Goal: Task Accomplishment & Management: Manage account settings

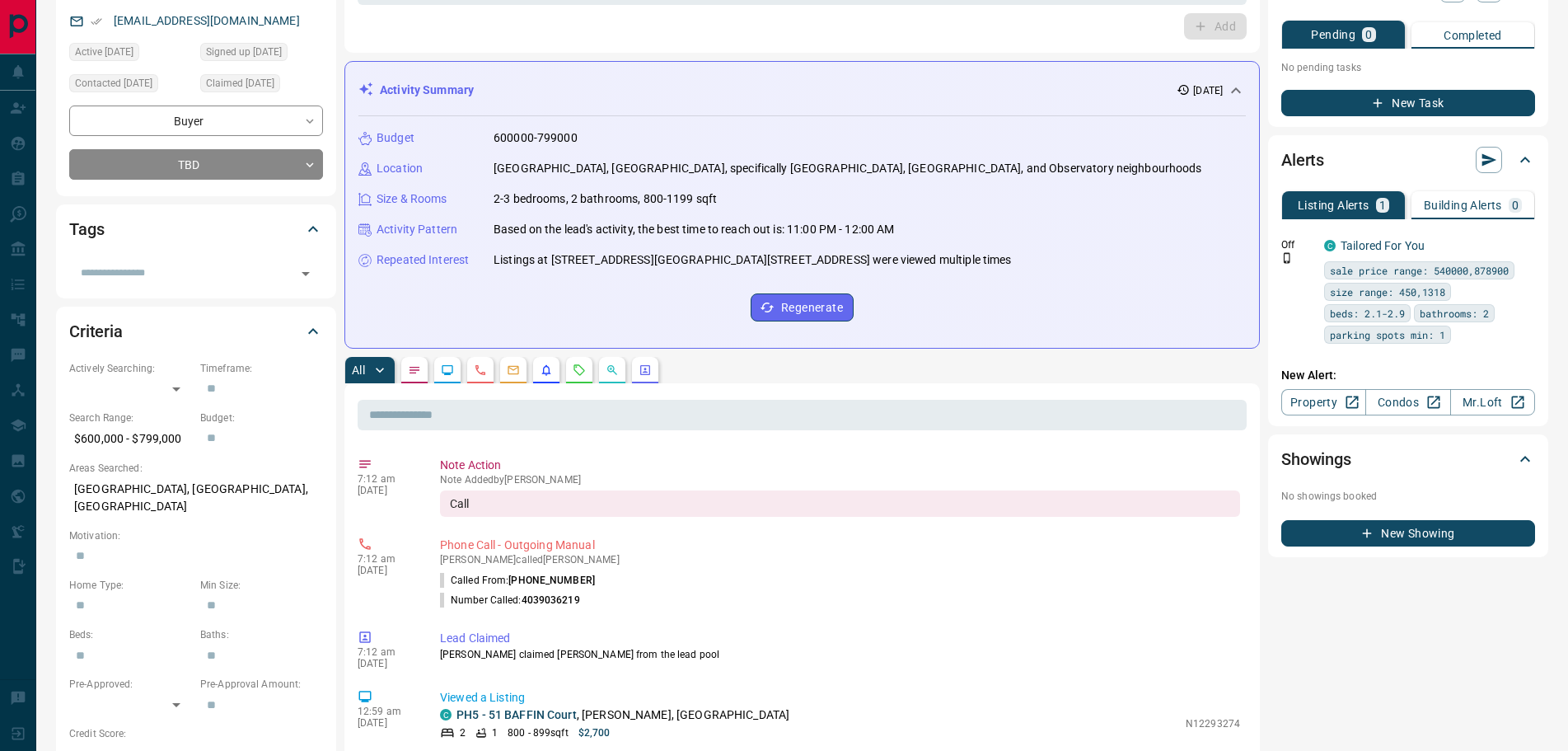
scroll to position [165, 0]
click at [449, 370] on icon "Lead Browsing Activity" at bounding box center [447, 369] width 13 height 13
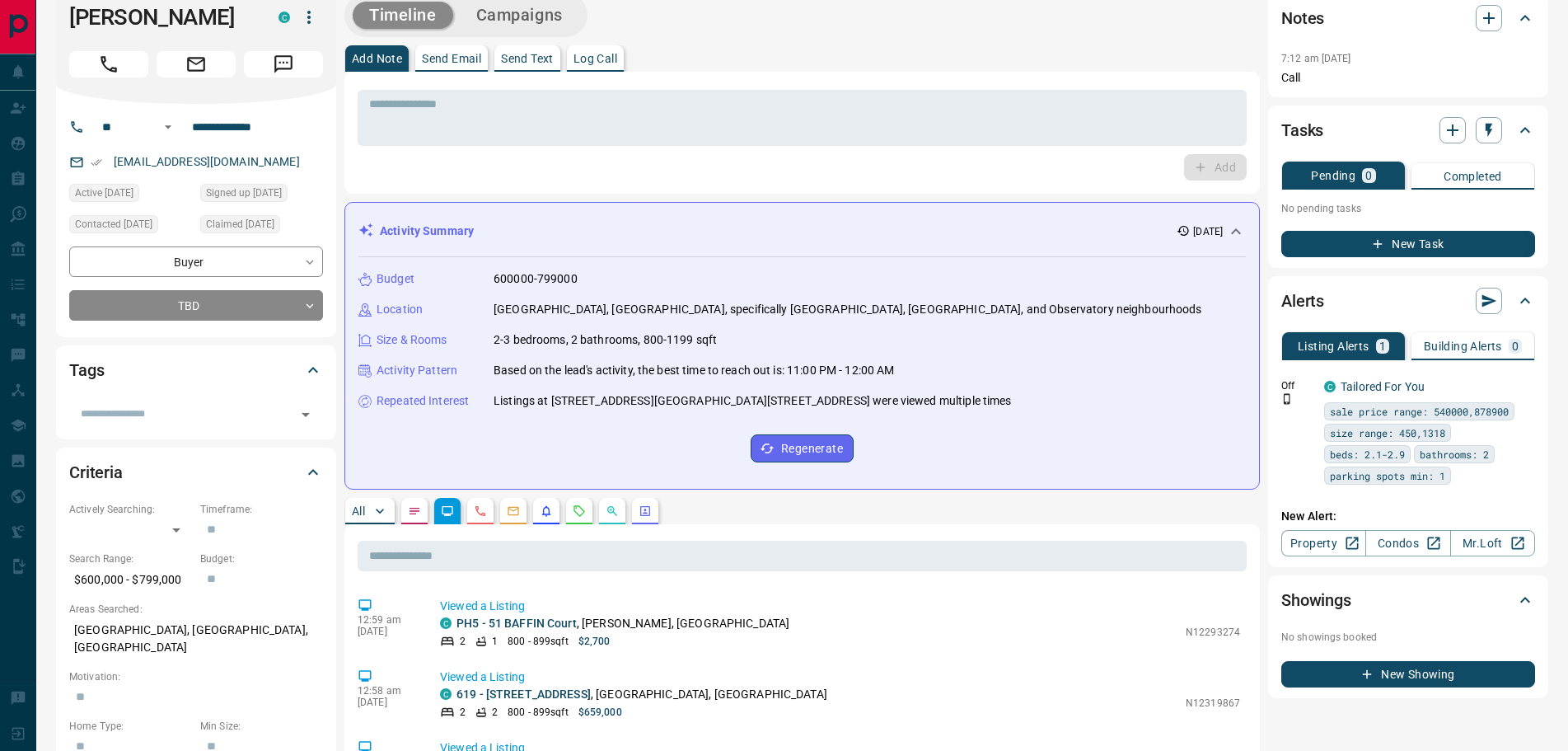
scroll to position [0, 0]
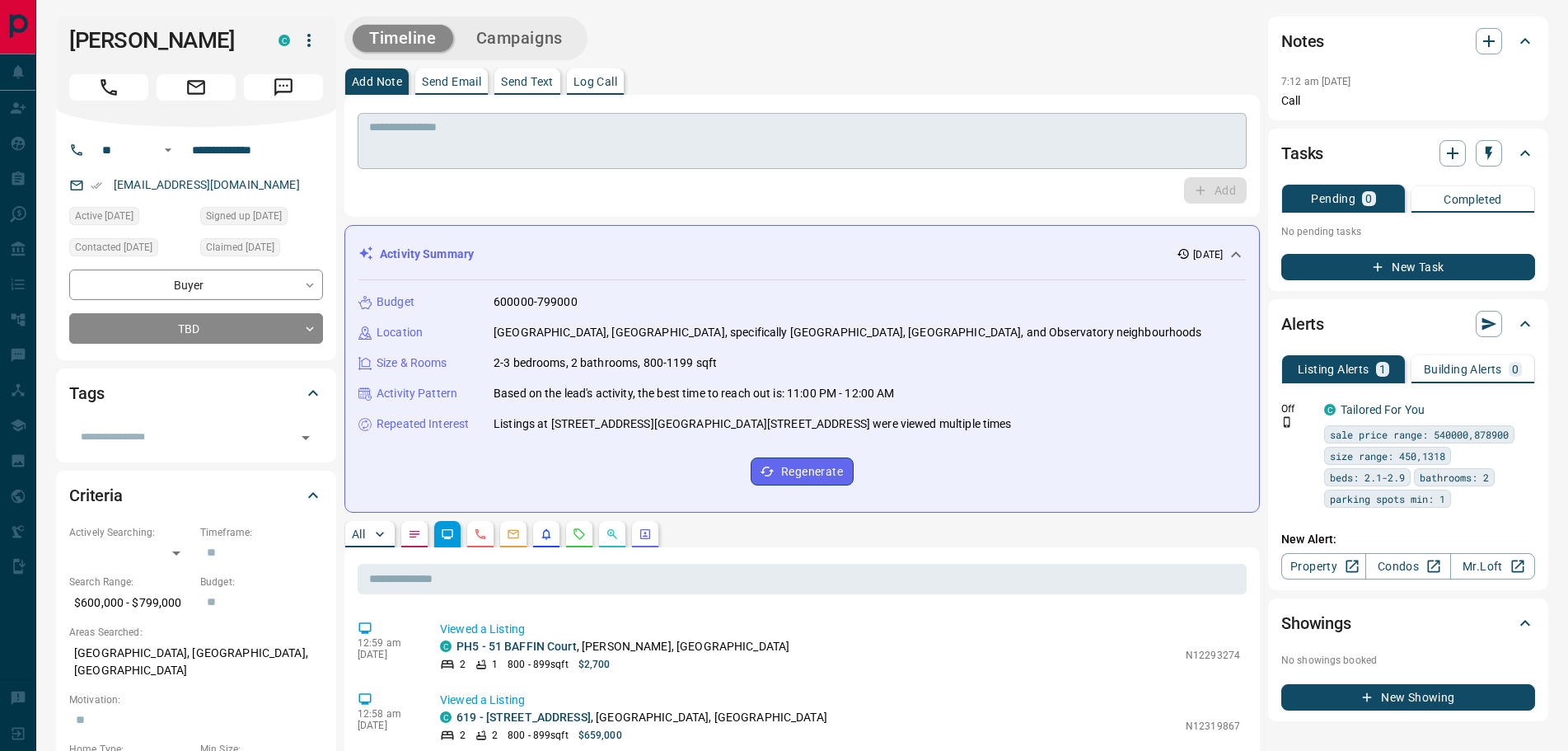
click at [477, 120] on textarea at bounding box center [802, 141] width 866 height 42
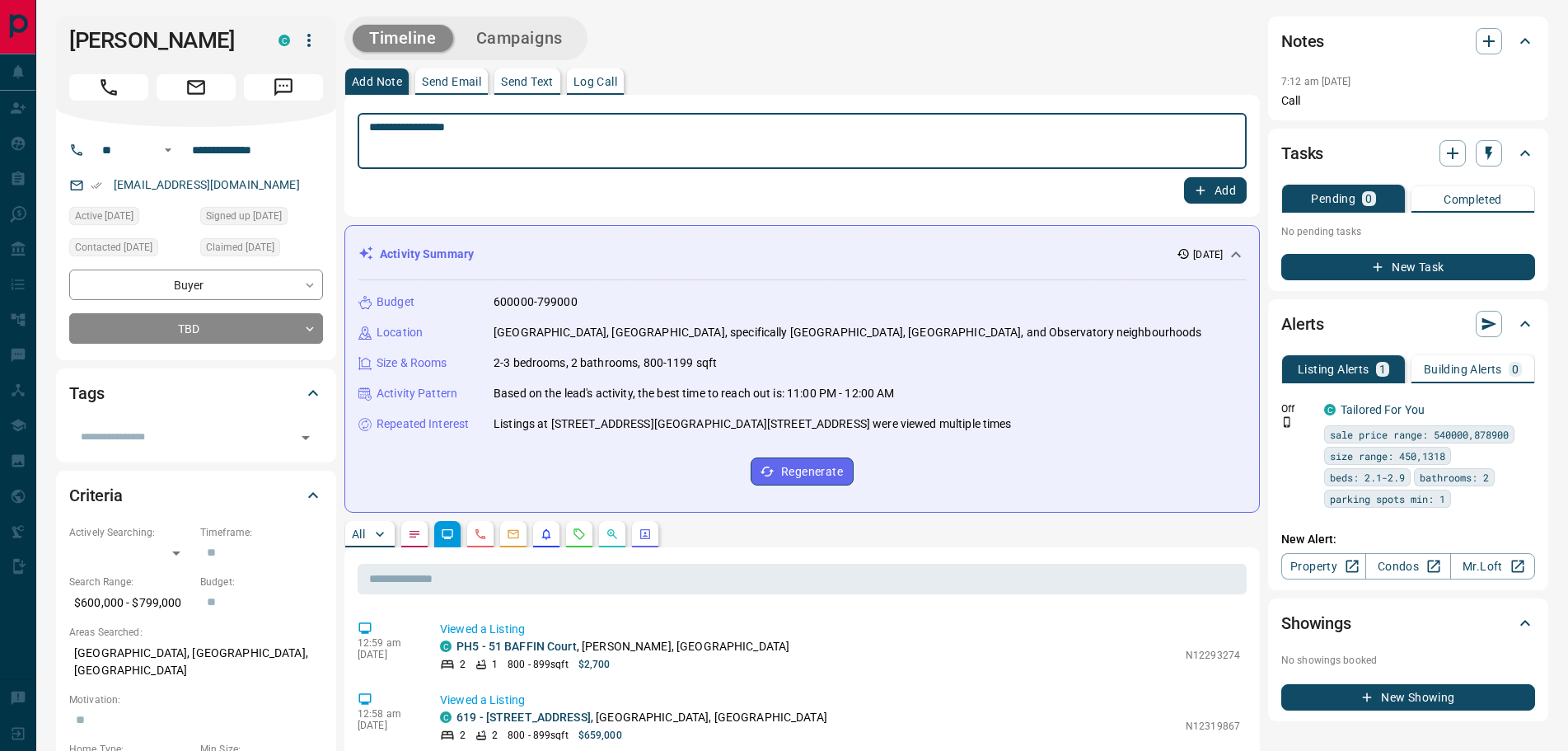
type textarea "**********"
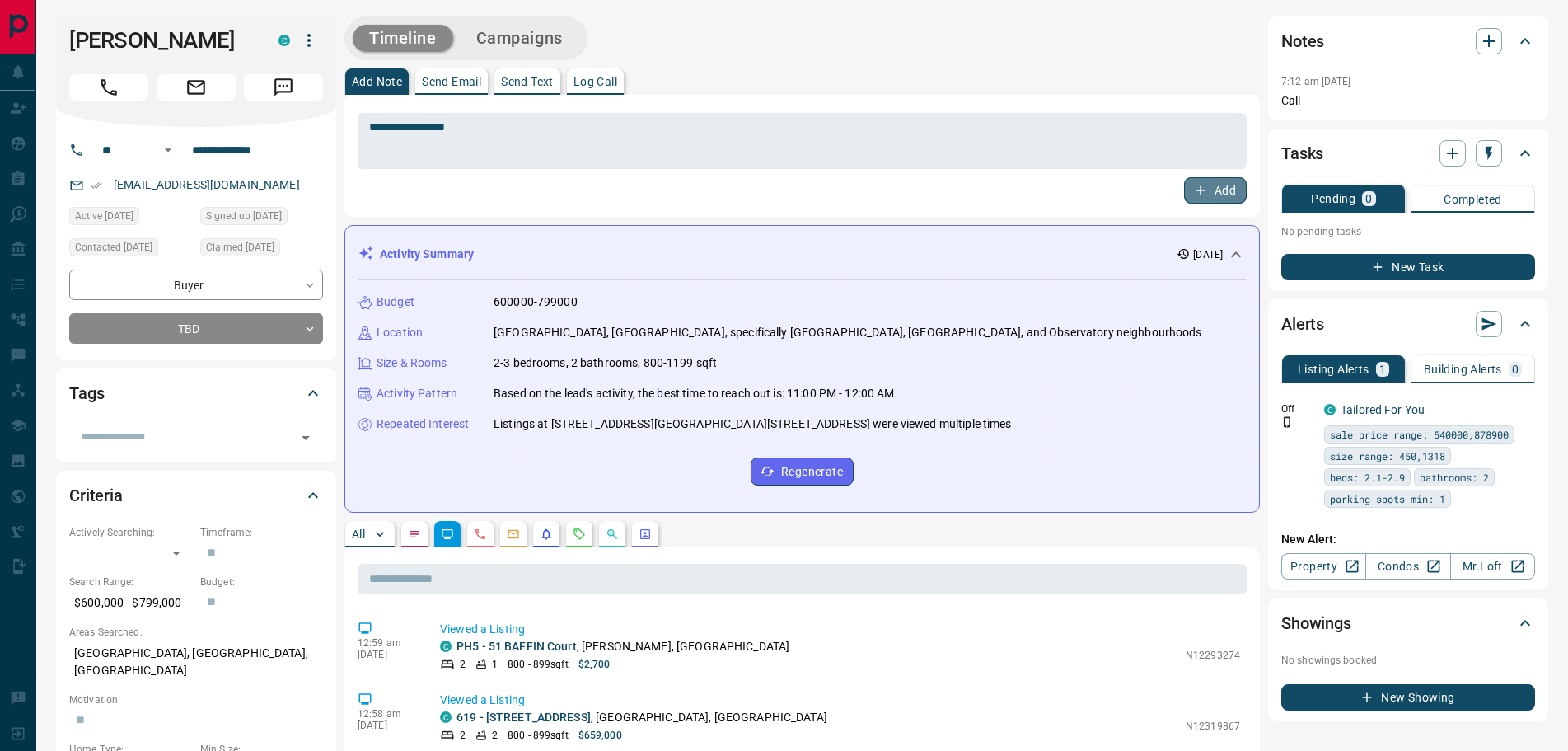
click at [1214, 196] on button "Add" at bounding box center [1215, 191] width 62 height 26
click at [211, 163] on input "**********" at bounding box center [249, 150] width 128 height 26
drag, startPoint x: 216, startPoint y: 175, endPoint x: 198, endPoint y: 173, distance: 18.1
click at [198, 163] on input "**********" at bounding box center [249, 150] width 128 height 26
click at [415, 189] on div "Add" at bounding box center [802, 191] width 889 height 26
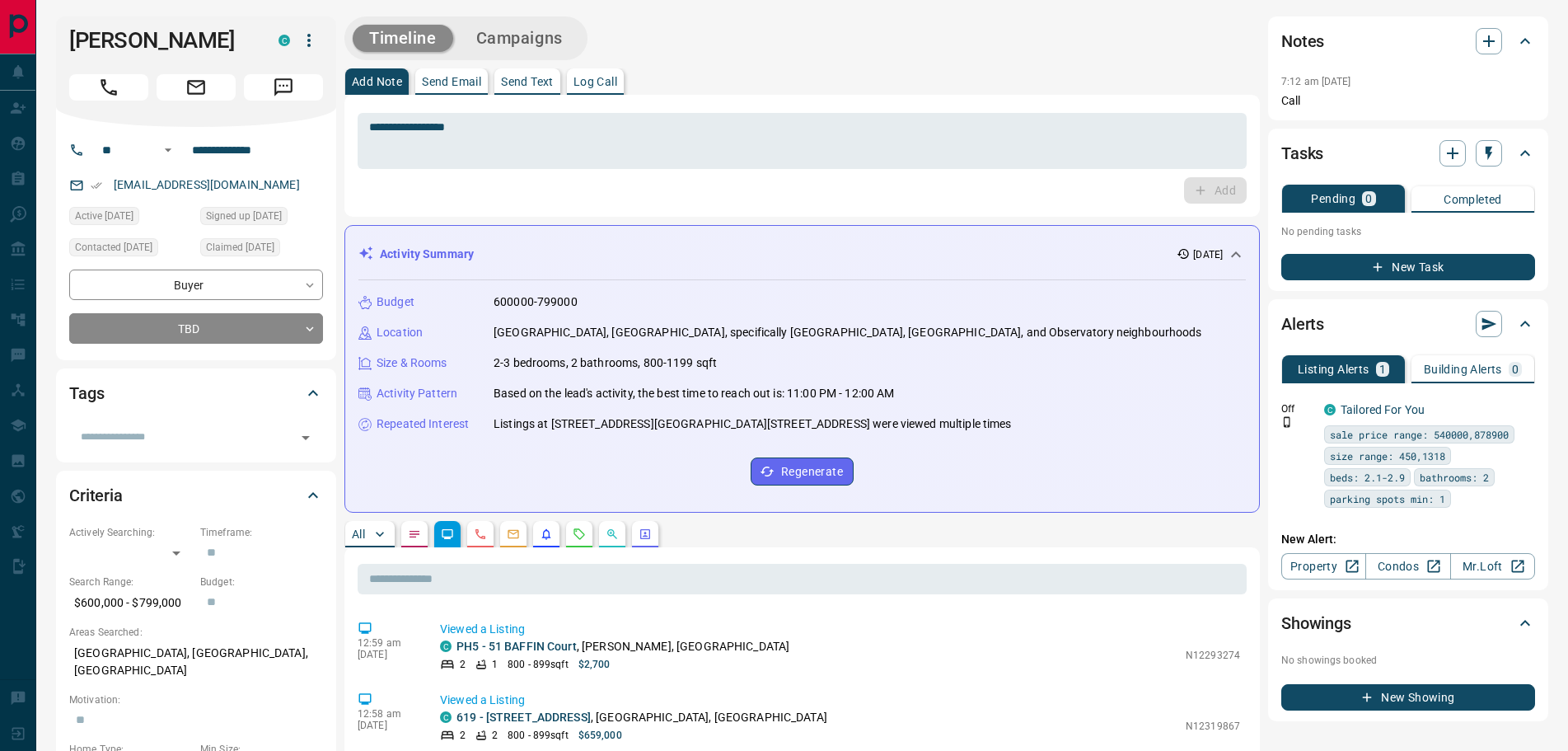
drag, startPoint x: 173, startPoint y: 63, endPoint x: 72, endPoint y: 23, distance: 108.6
click at [72, 23] on div "[PERSON_NAME] C" at bounding box center [195, 71] width 280 height 110
copy h1 "[PERSON_NAME]"
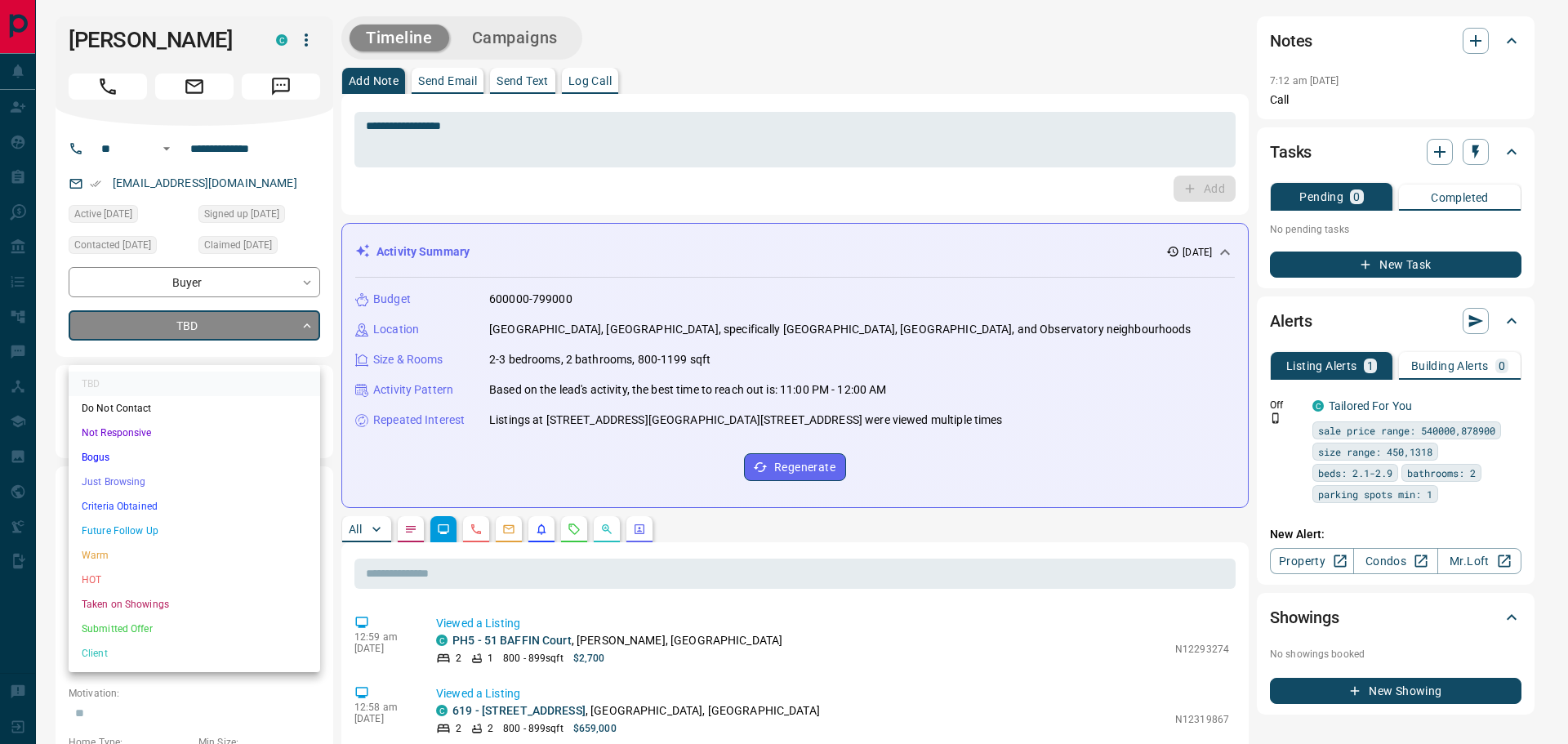
click at [128, 525] on li "Future Follow Up" at bounding box center [194, 531] width 252 height 24
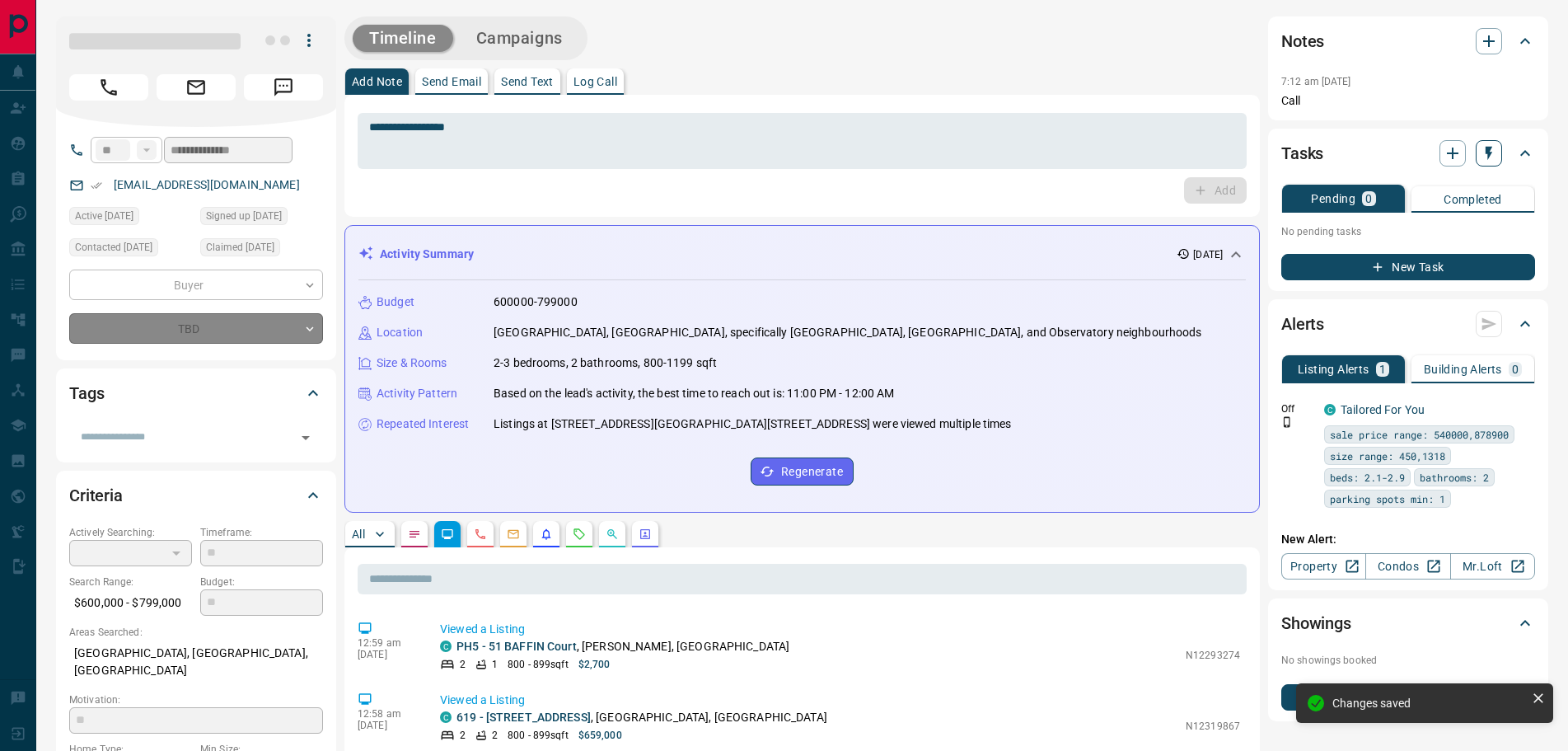
type input "*"
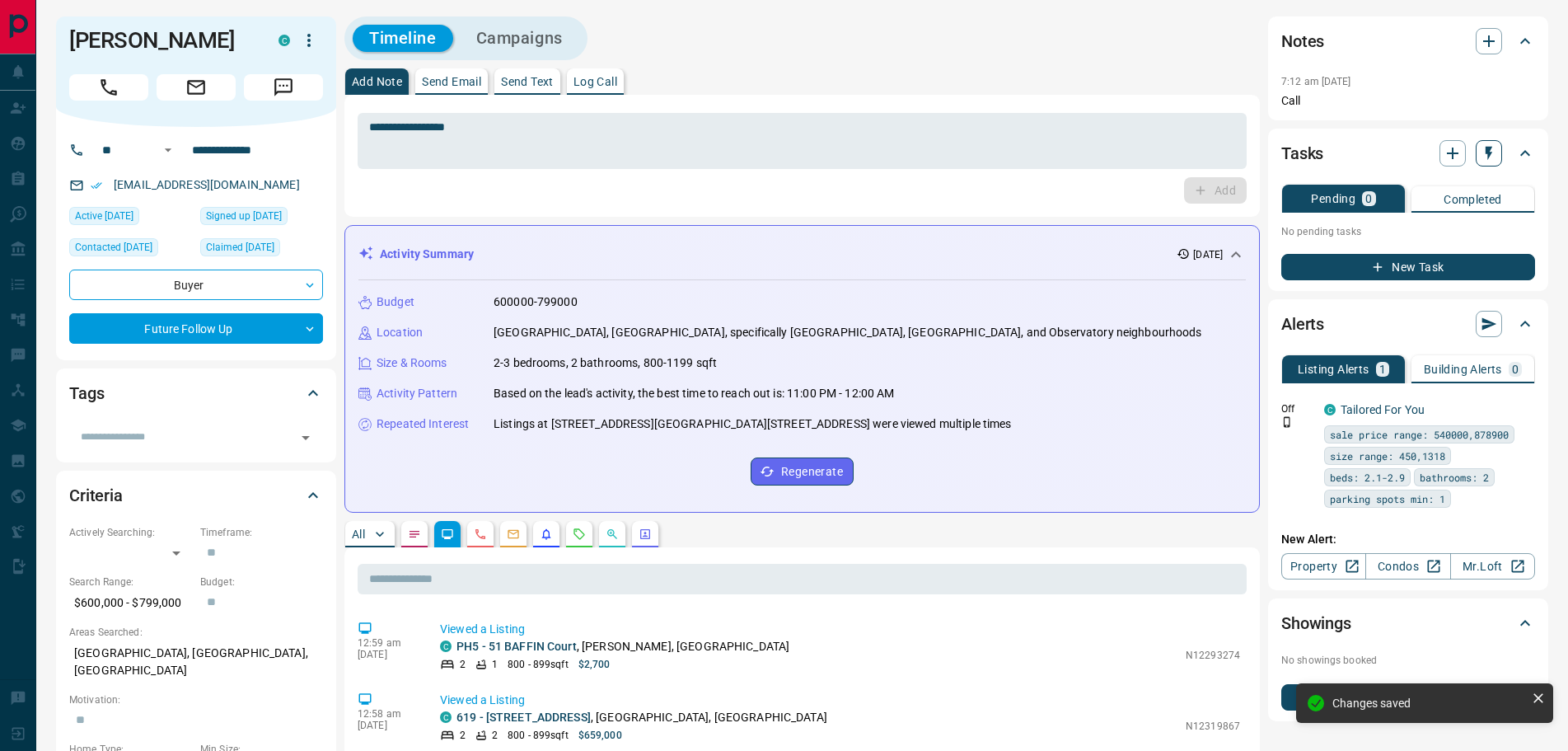
click at [1492, 160] on icon "button" at bounding box center [1488, 153] width 16 height 16
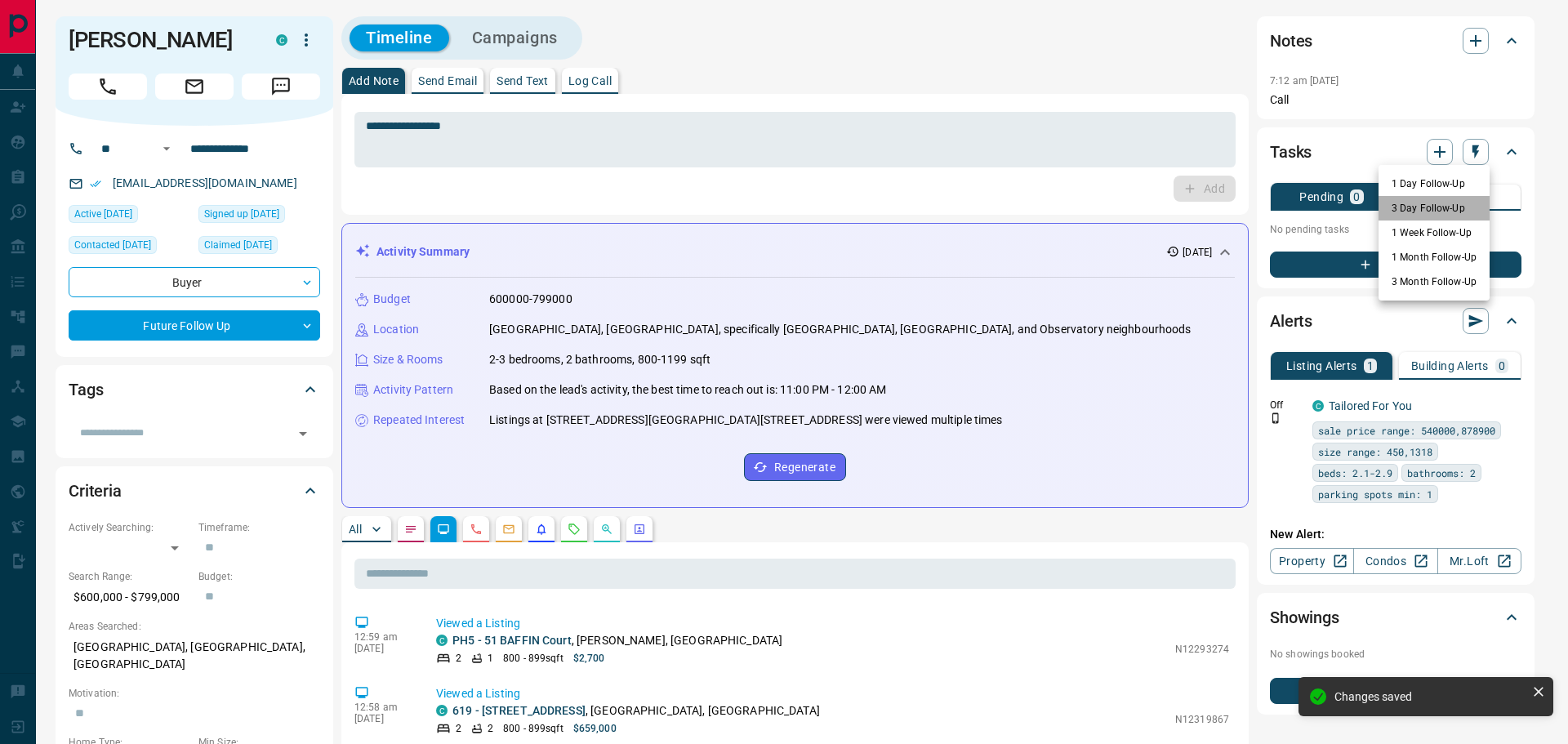
click at [1414, 211] on li "3 Day Follow-Up" at bounding box center [1433, 208] width 111 height 24
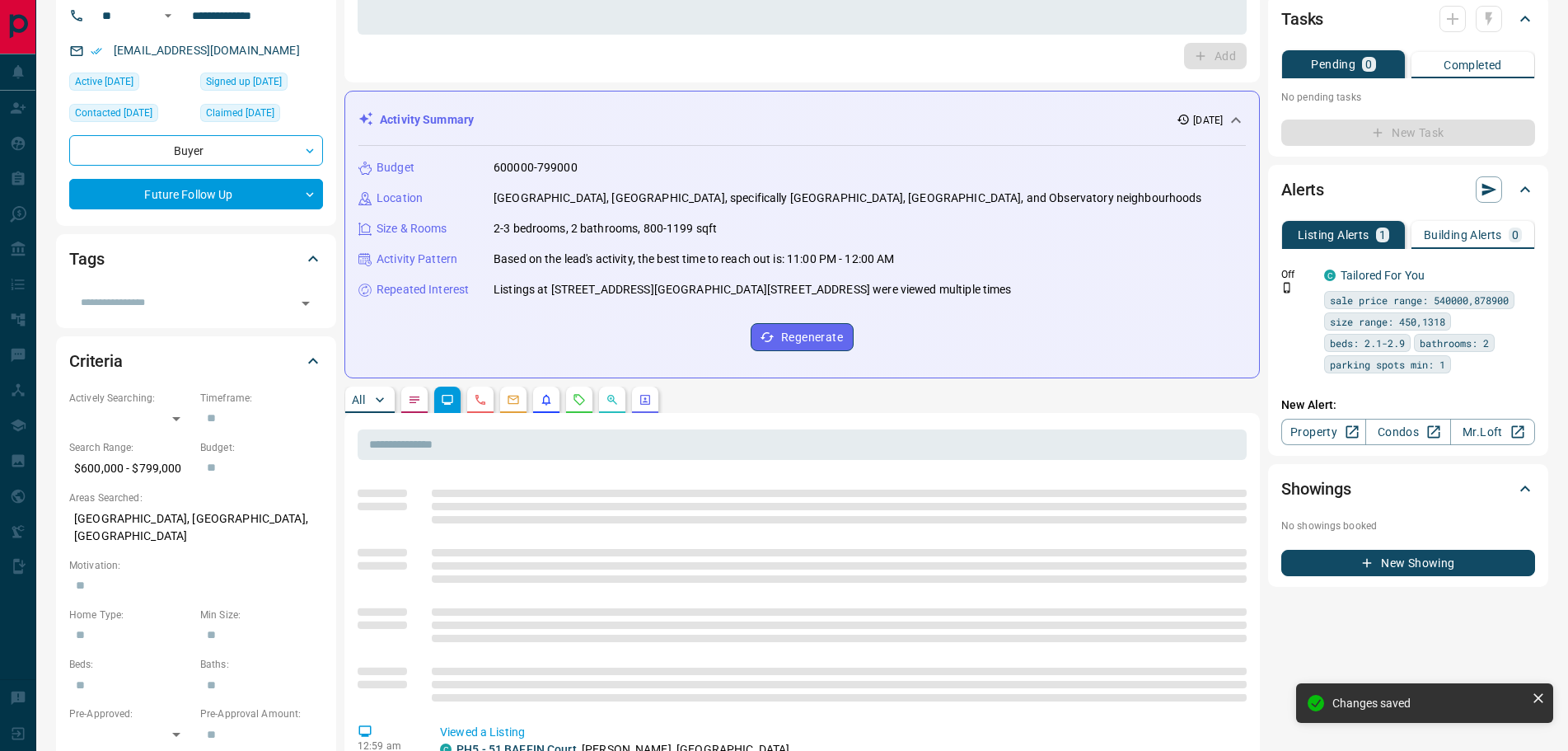
scroll to position [247, 0]
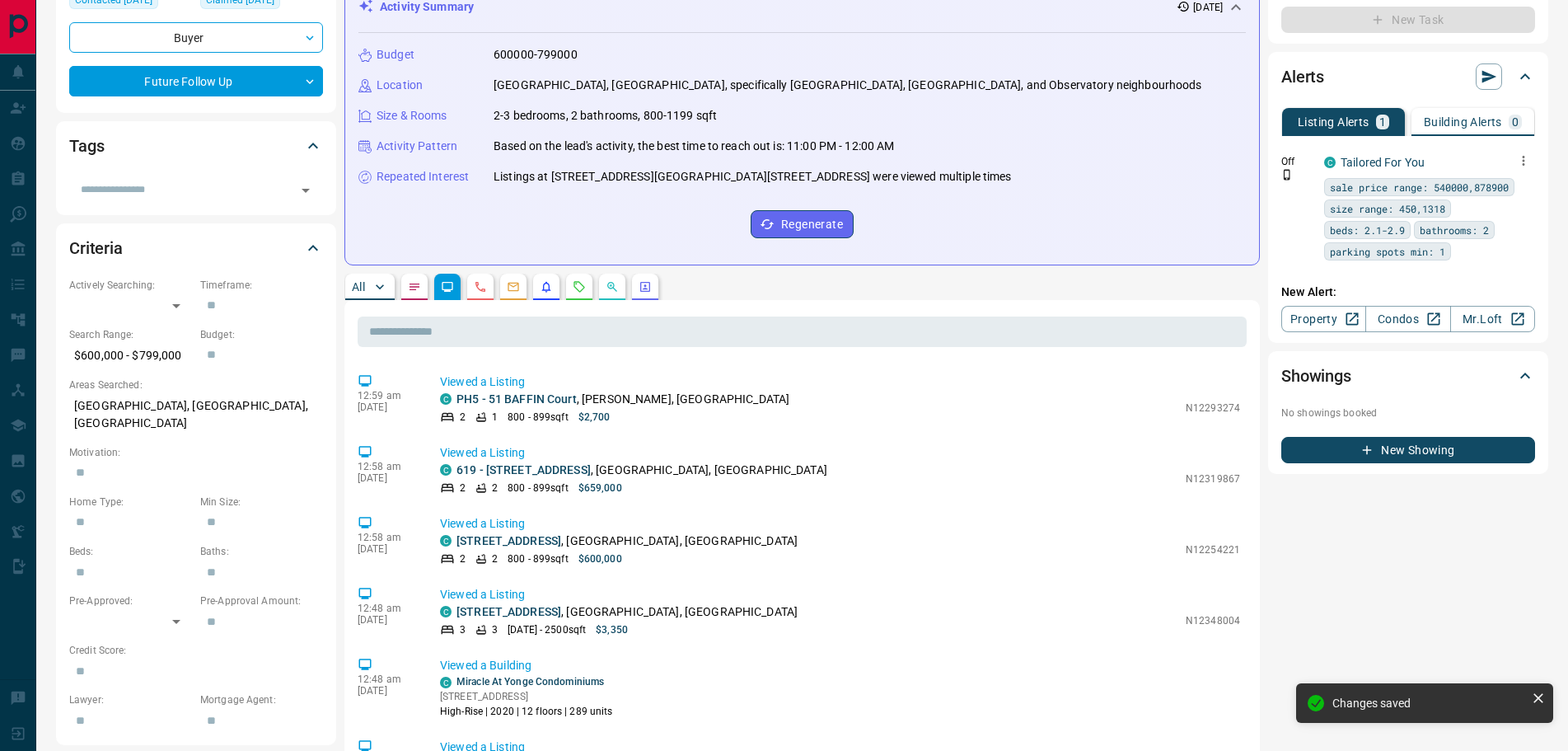
click at [1525, 158] on icon "button" at bounding box center [1524, 160] width 3 height 9
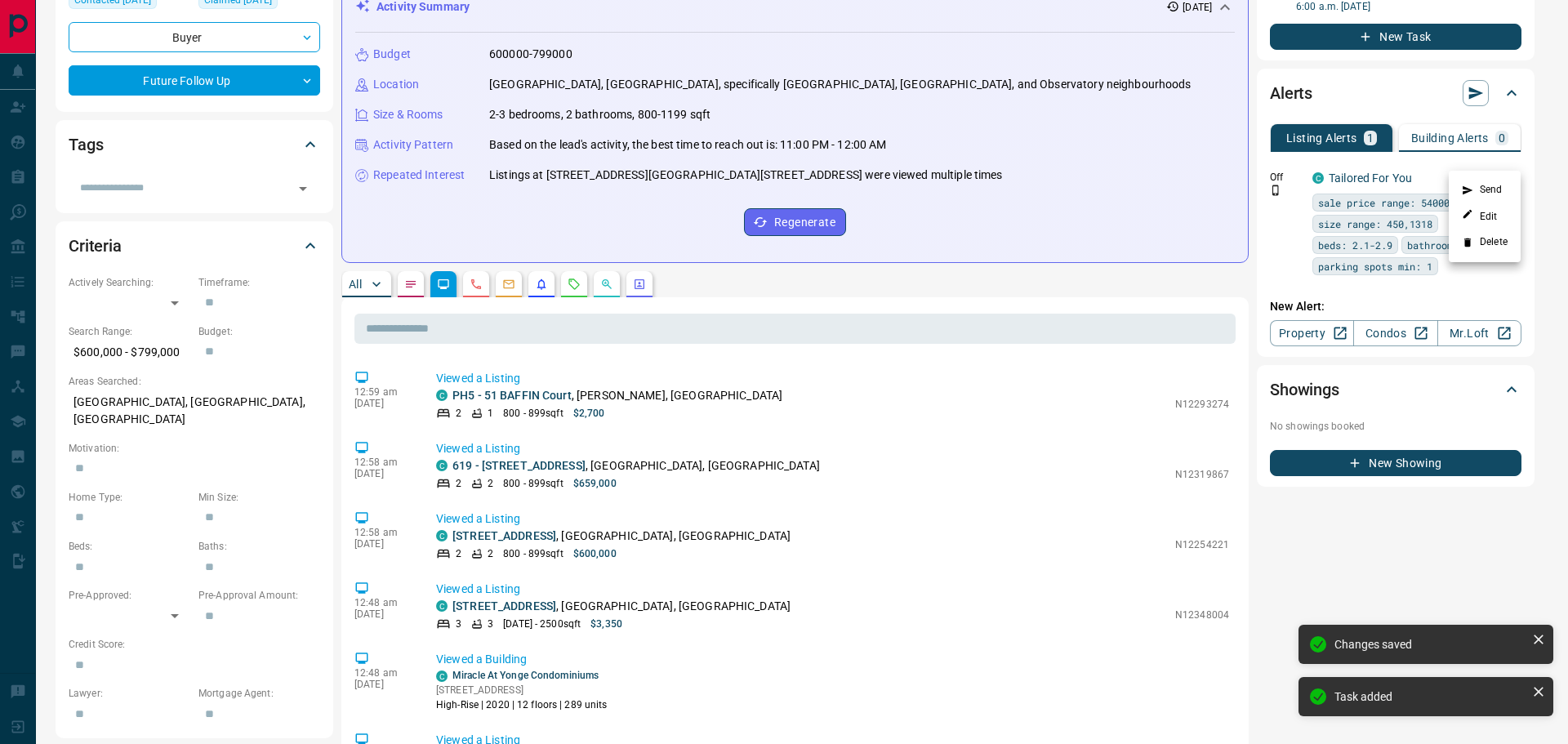
click at [1478, 239] on li "Delete" at bounding box center [1484, 242] width 72 height 26
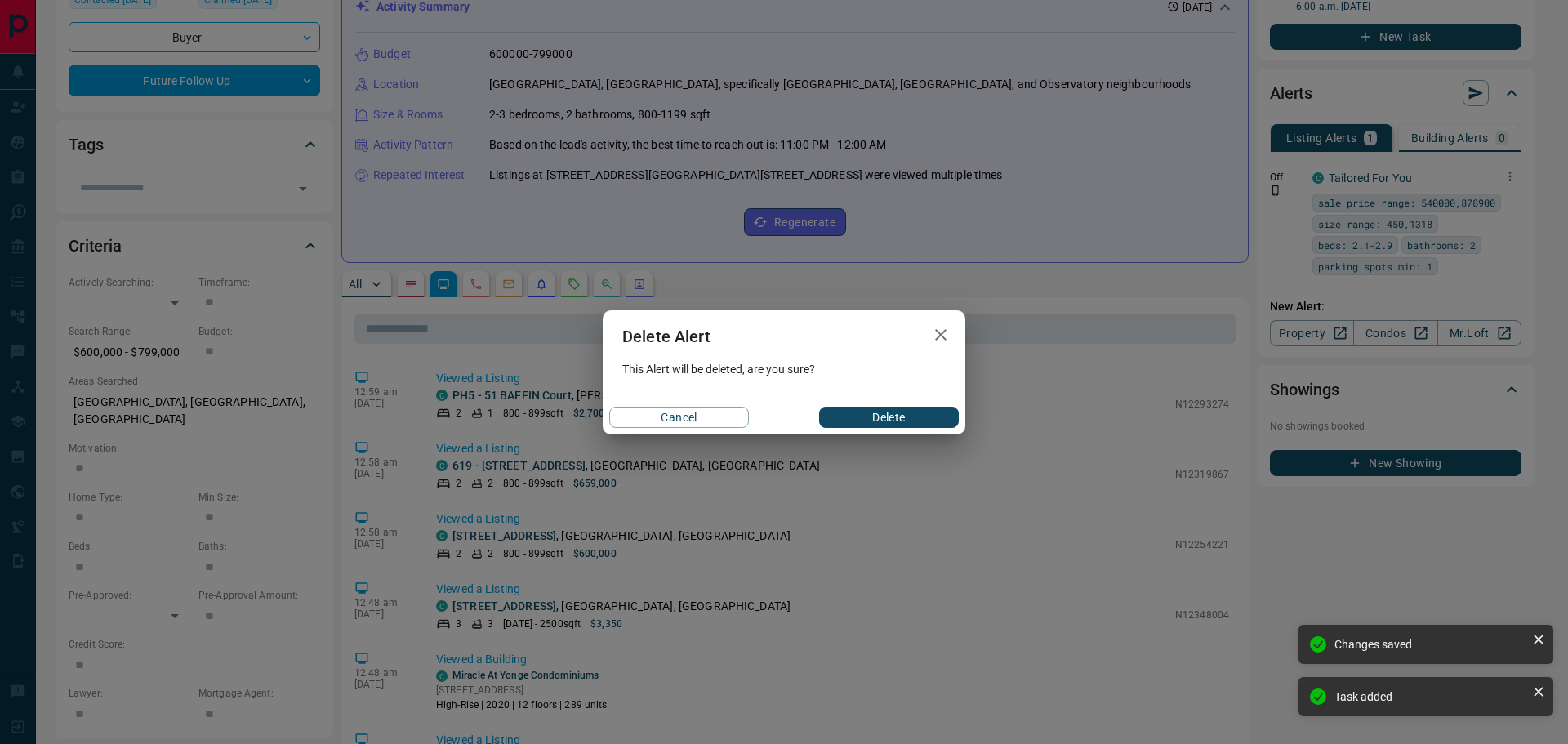
click at [910, 415] on button "Delete" at bounding box center [888, 417] width 139 height 21
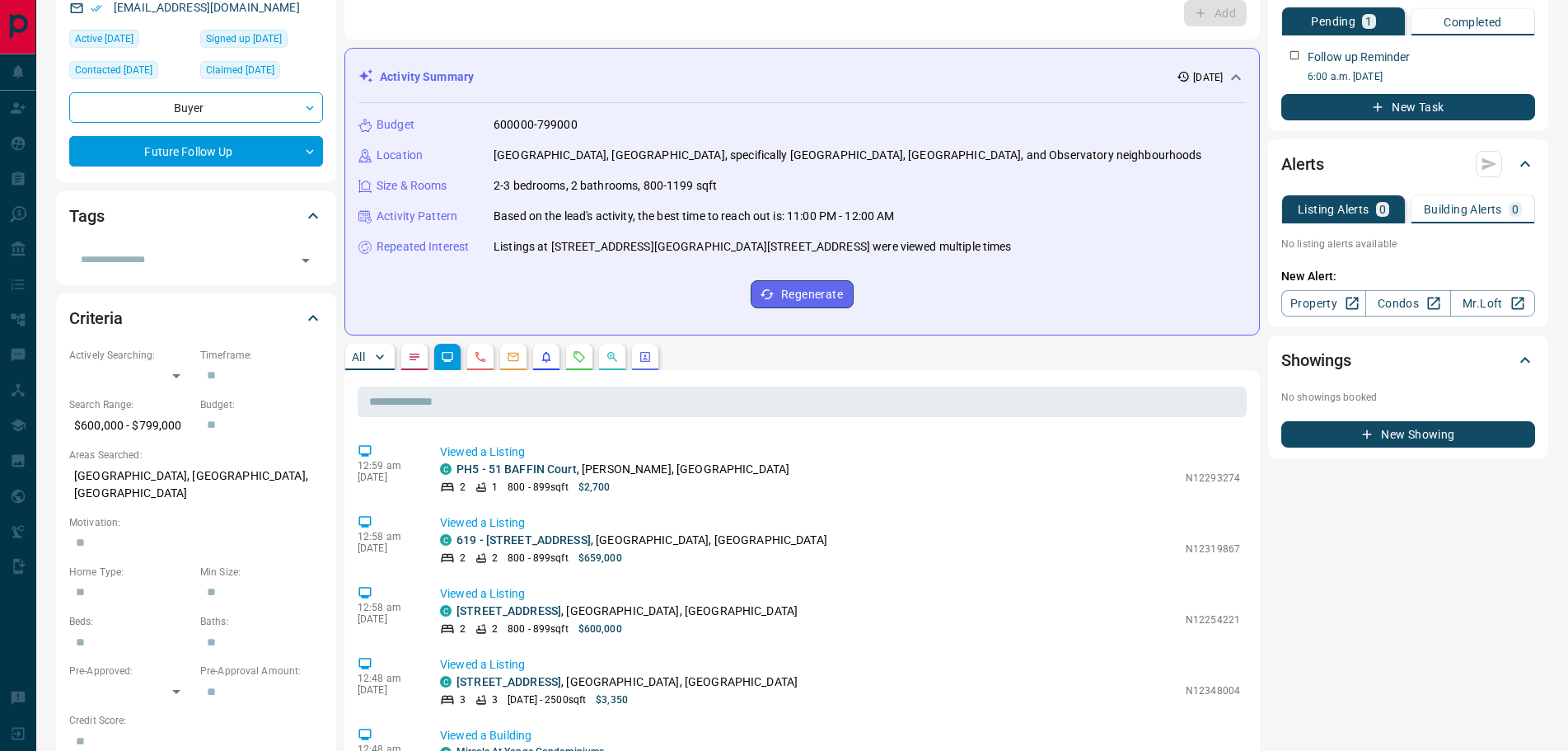
scroll to position [0, 0]
